Goal: Task Accomplishment & Management: Manage account settings

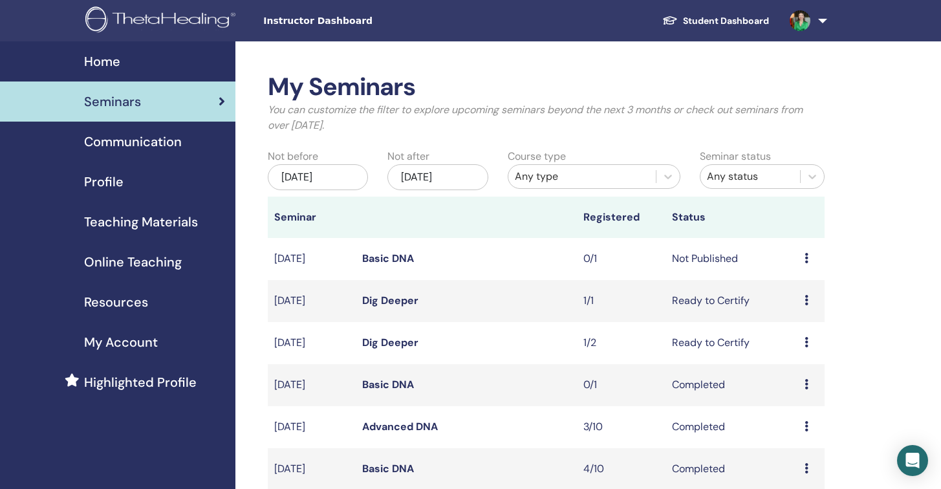
scroll to position [51, 0]
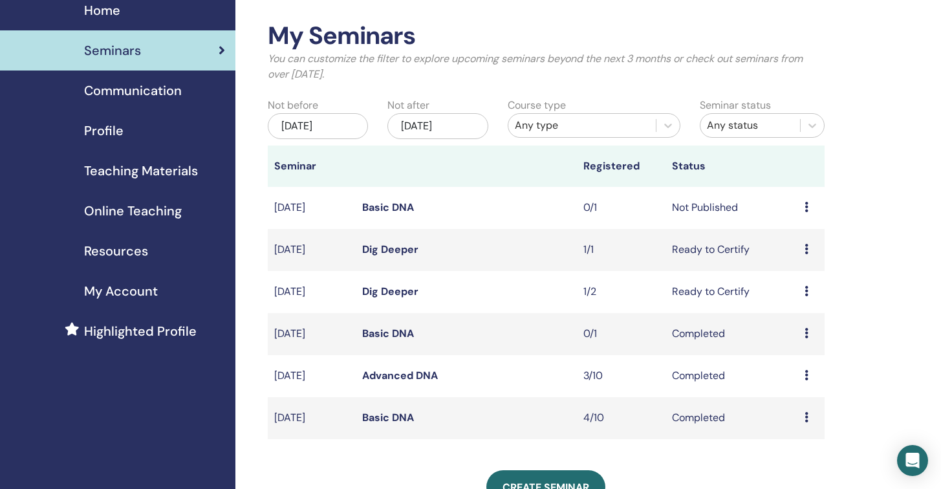
click at [143, 95] on span "Communication" at bounding box center [133, 90] width 98 height 19
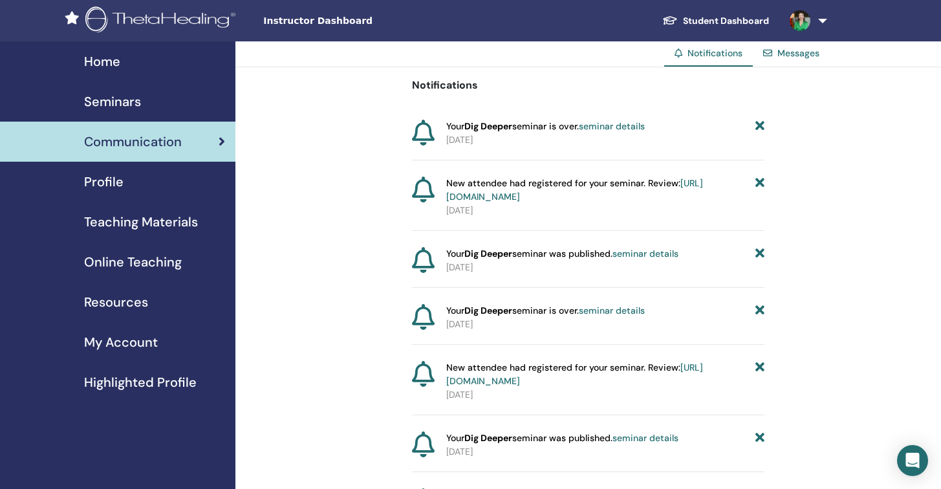
click at [127, 101] on span "Seminars" at bounding box center [112, 101] width 57 height 19
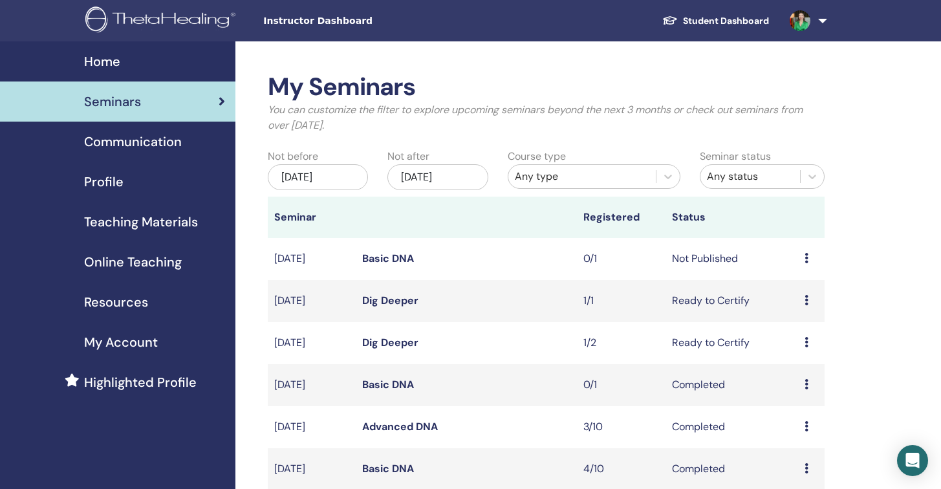
click at [803, 257] on td "Preview Edit Attendees Cancel" at bounding box center [811, 259] width 27 height 42
click at [807, 259] on icon at bounding box center [807, 258] width 4 height 10
click at [707, 259] on td "Not Published" at bounding box center [732, 259] width 133 height 42
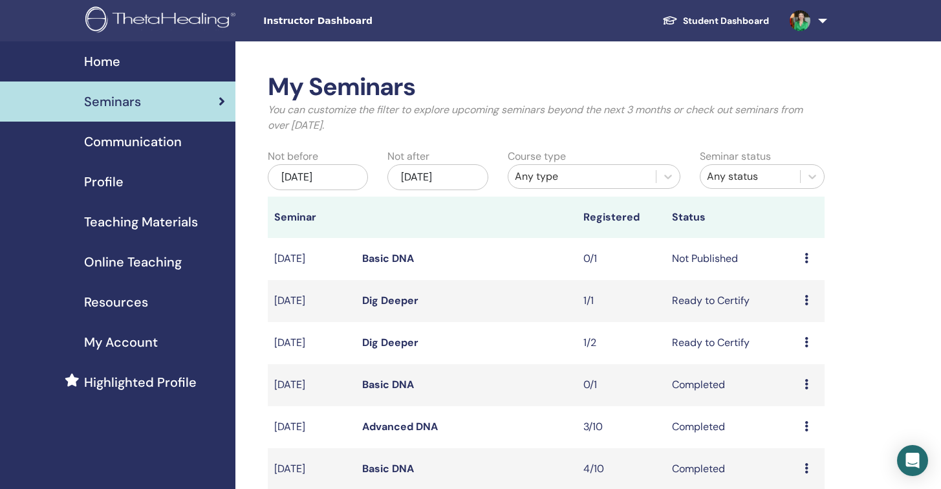
click at [805, 255] on icon at bounding box center [807, 258] width 4 height 10
click at [785, 283] on link "Edit" at bounding box center [783, 285] width 19 height 14
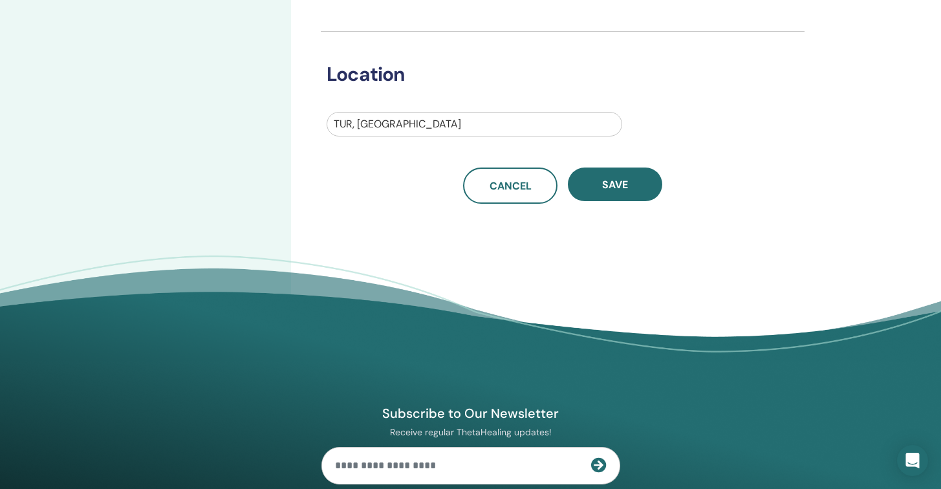
scroll to position [458, 0]
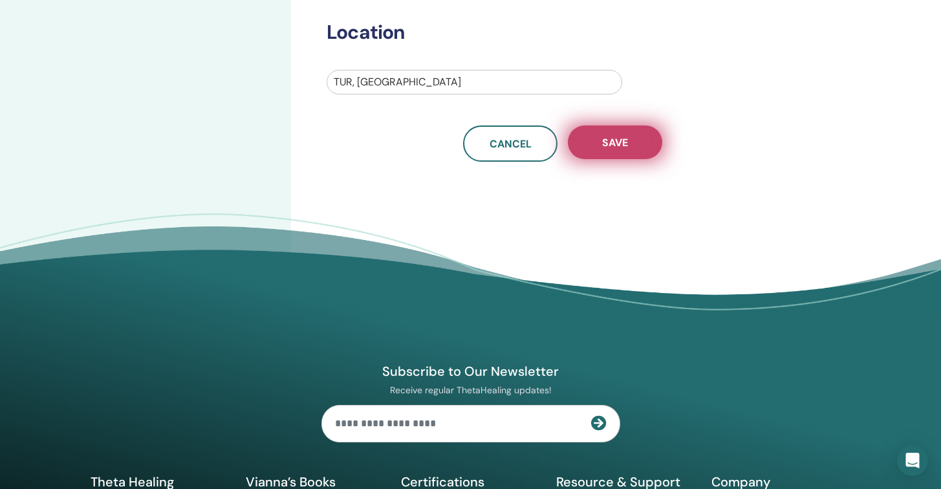
click at [625, 147] on span "Save" at bounding box center [615, 143] width 26 height 14
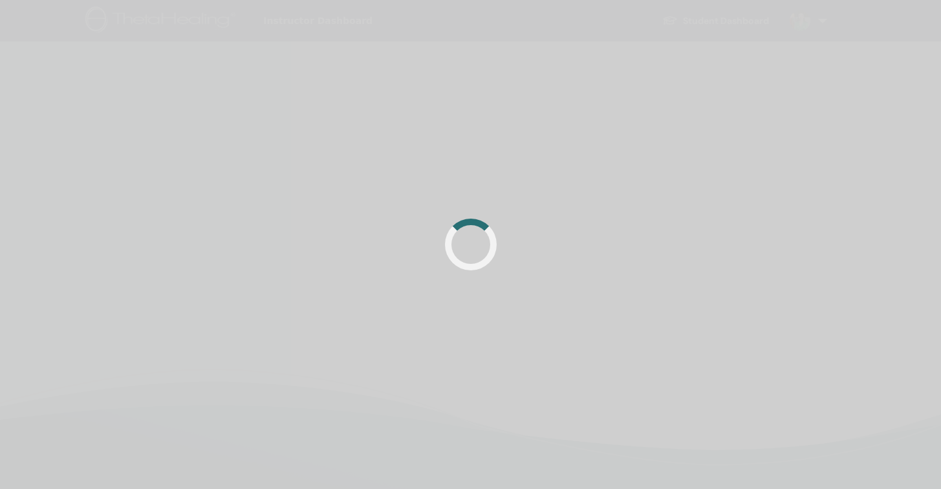
scroll to position [305, 0]
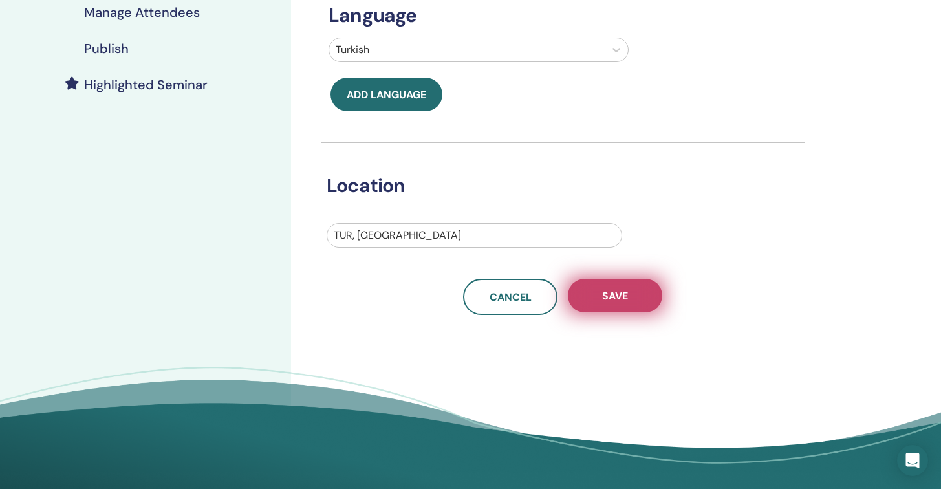
click at [615, 298] on span "Save" at bounding box center [615, 296] width 26 height 14
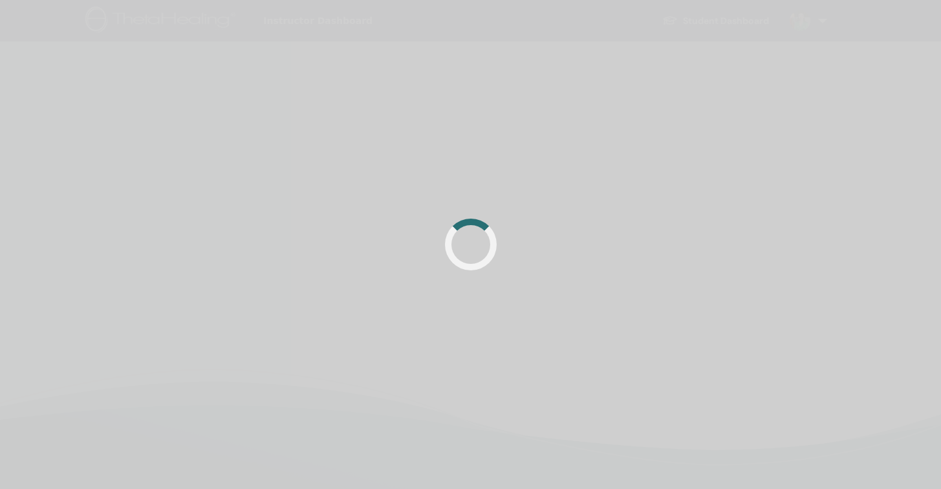
scroll to position [305, 0]
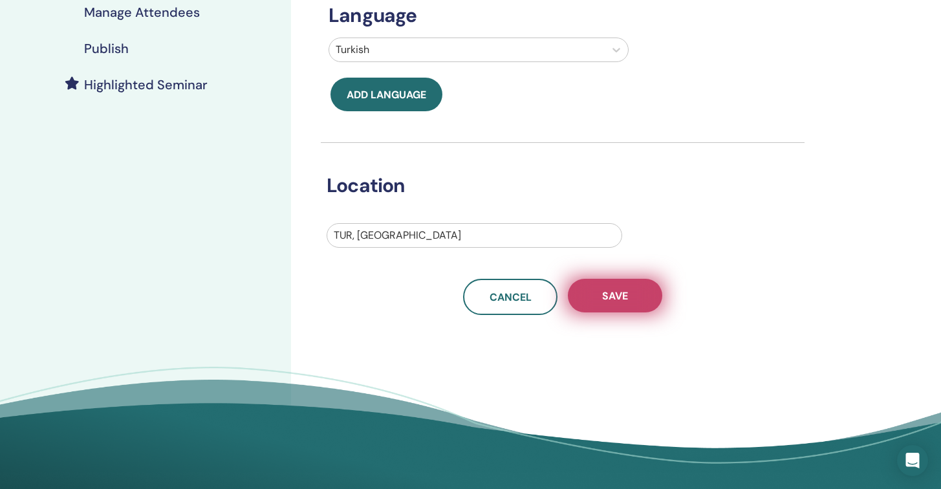
click at [615, 298] on span "Save" at bounding box center [615, 296] width 26 height 14
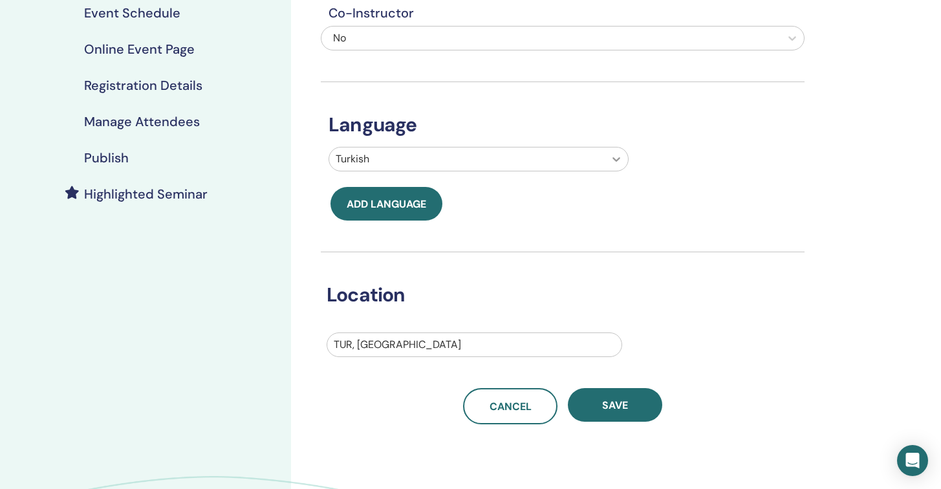
scroll to position [196, 0]
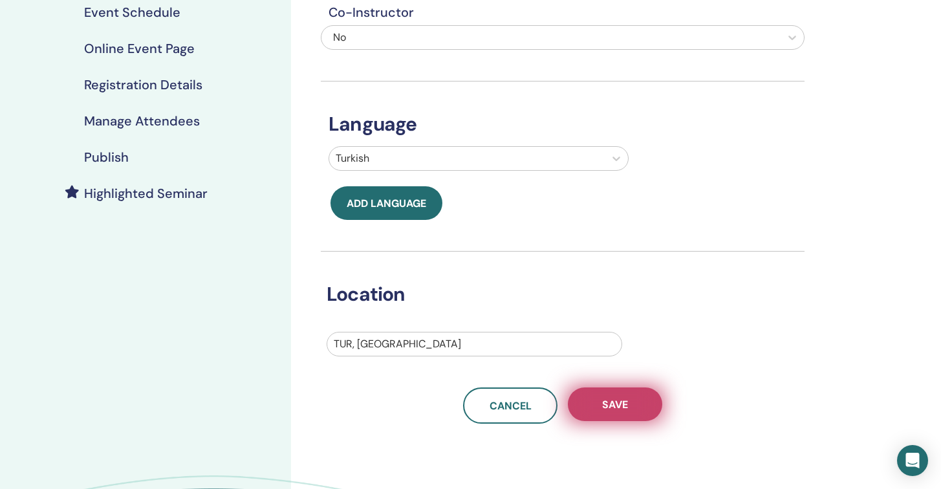
click at [629, 402] on button "Save" at bounding box center [615, 404] width 94 height 34
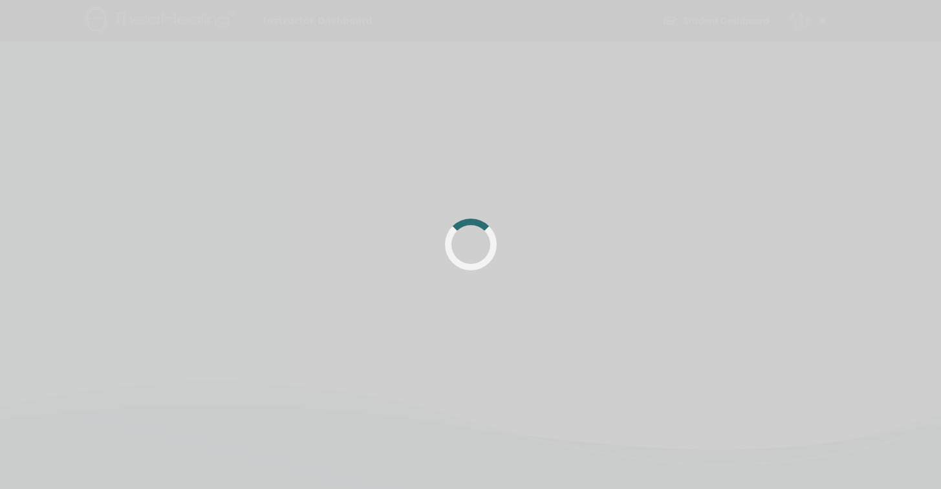
scroll to position [196, 0]
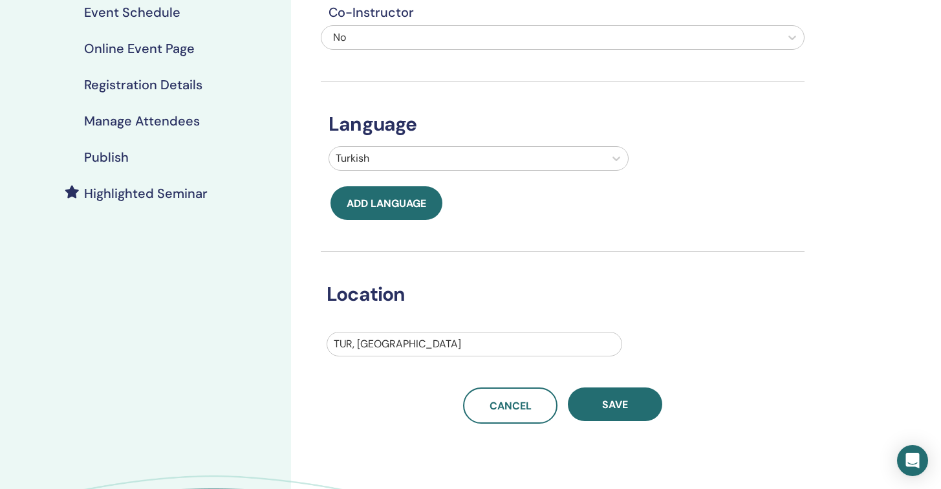
click at [98, 167] on link "Publish" at bounding box center [145, 157] width 291 height 36
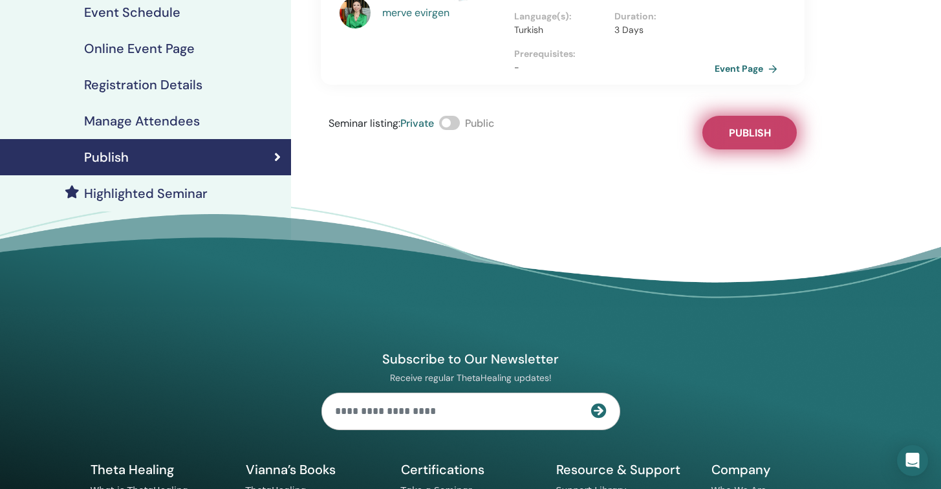
click at [750, 126] on span "Publish" at bounding box center [750, 133] width 42 height 14
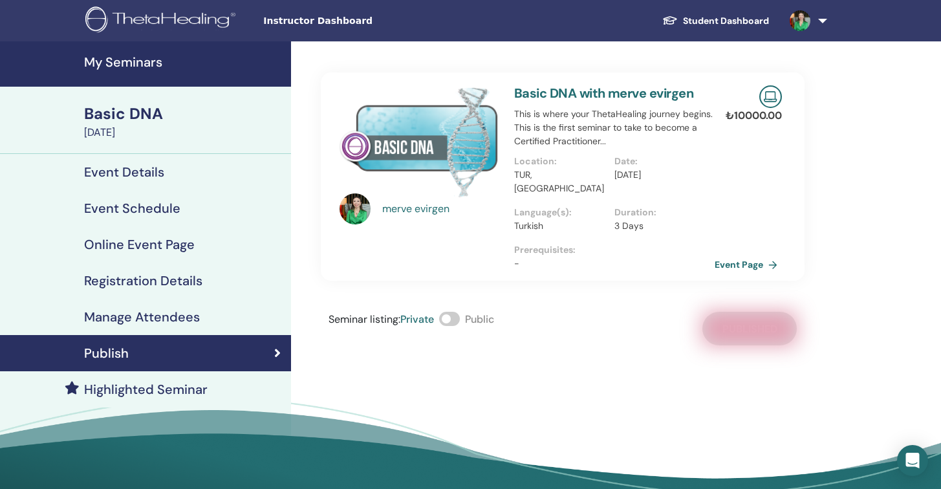
click at [142, 64] on h4 "My Seminars" at bounding box center [183, 62] width 199 height 16
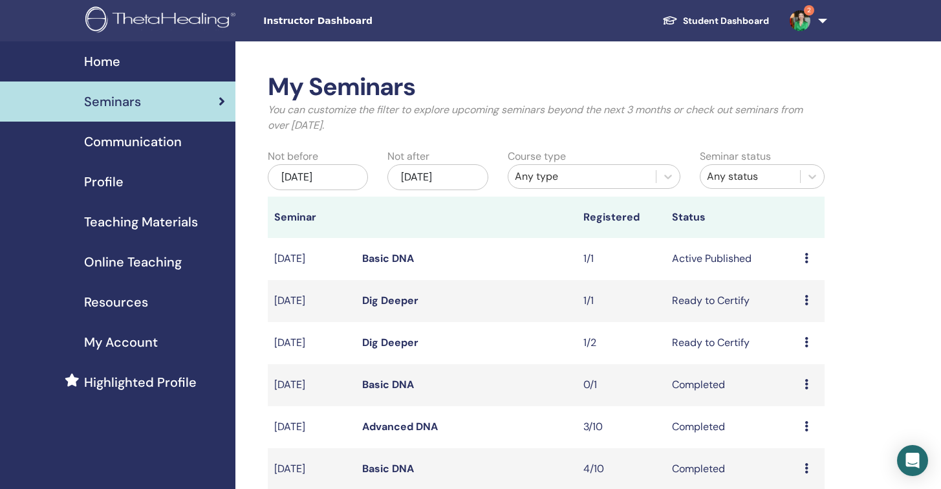
click at [805, 255] on icon at bounding box center [807, 258] width 4 height 10
click at [803, 306] on link "Attendees" at bounding box center [799, 305] width 49 height 14
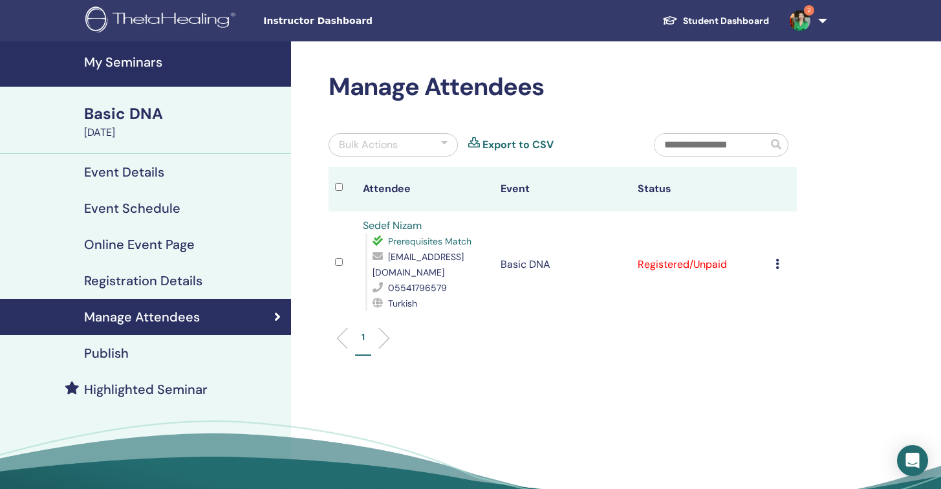
click at [778, 265] on icon at bounding box center [777, 264] width 4 height 10
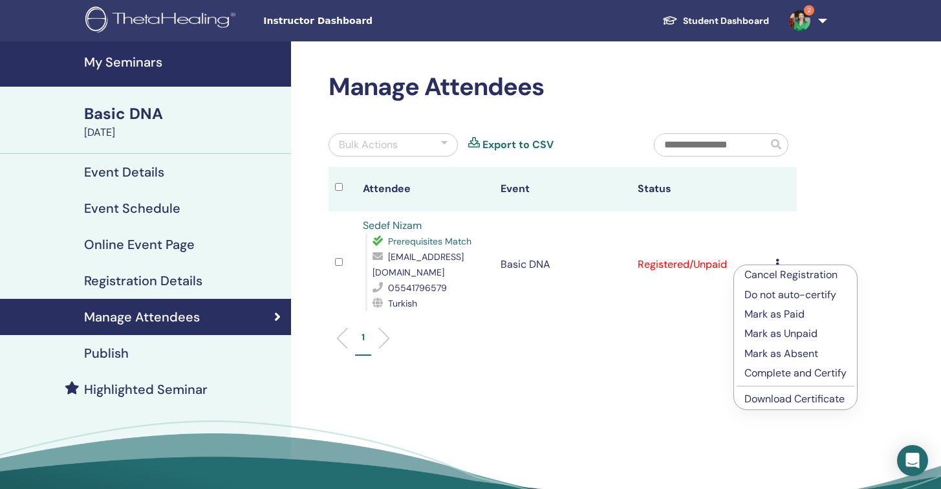
click at [798, 372] on p "Complete and Certify" at bounding box center [795, 373] width 102 height 16
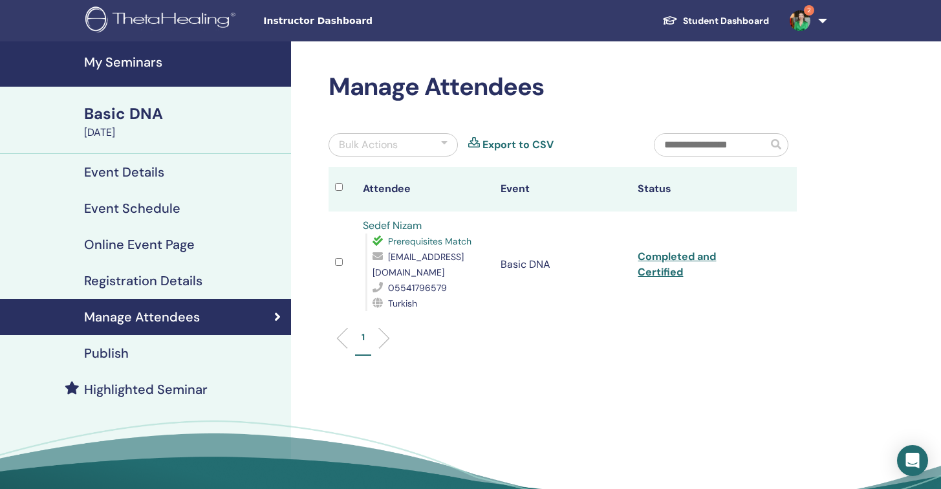
click at [673, 255] on link "Completed and Certified" at bounding box center [677, 264] width 78 height 29
click at [187, 20] on img at bounding box center [162, 20] width 155 height 29
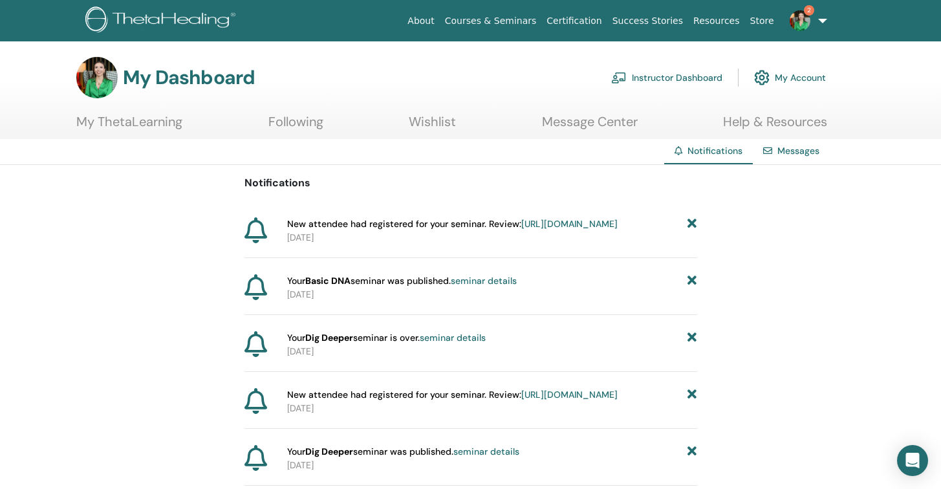
click at [797, 151] on link "Messages" at bounding box center [798, 151] width 42 height 12
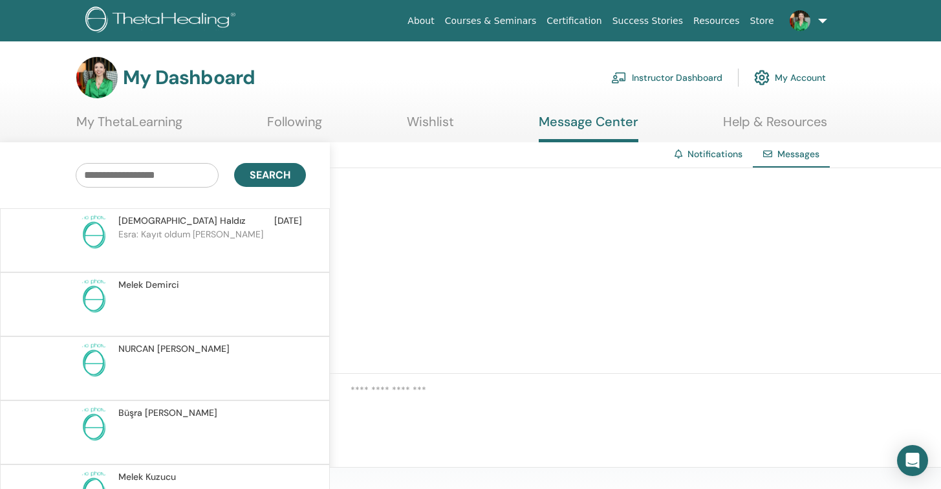
click at [711, 157] on link "Notifications" at bounding box center [715, 154] width 55 height 12
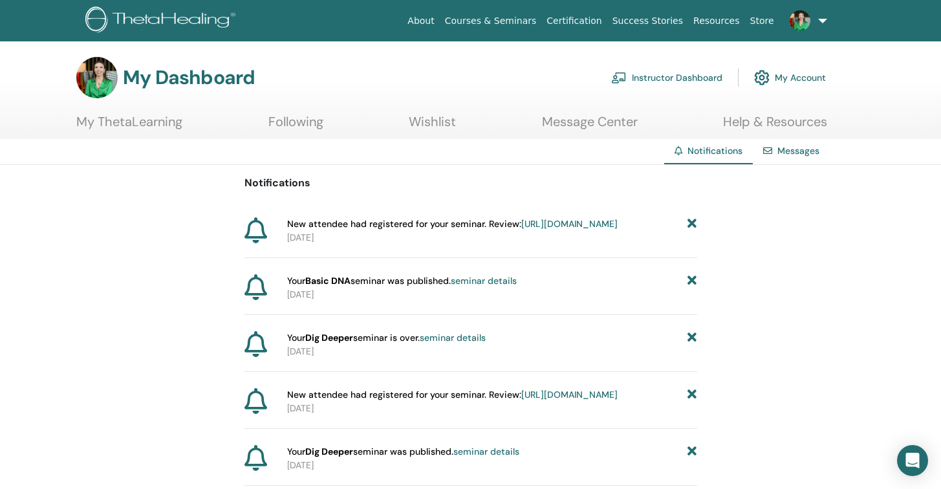
click at [151, 124] on link "My ThetaLearning" at bounding box center [129, 126] width 106 height 25
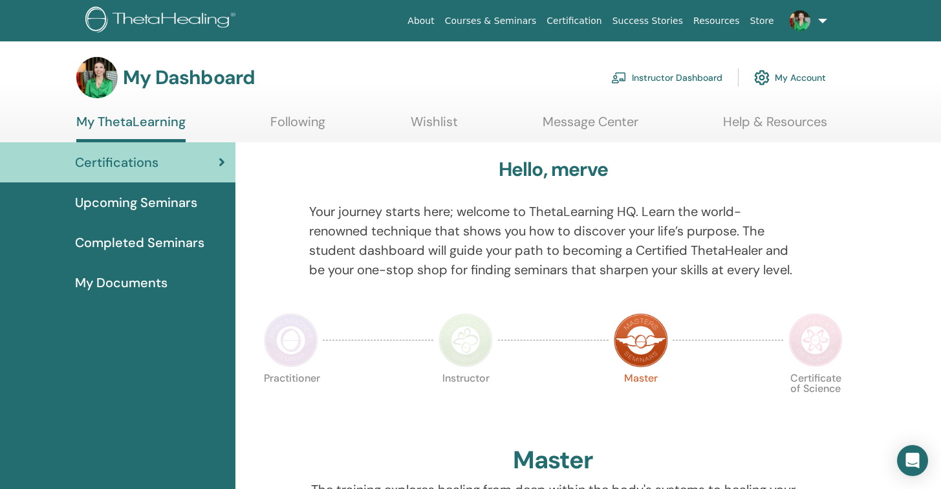
click at [182, 25] on img at bounding box center [162, 20] width 155 height 29
